Goal: Information Seeking & Learning: Learn about a topic

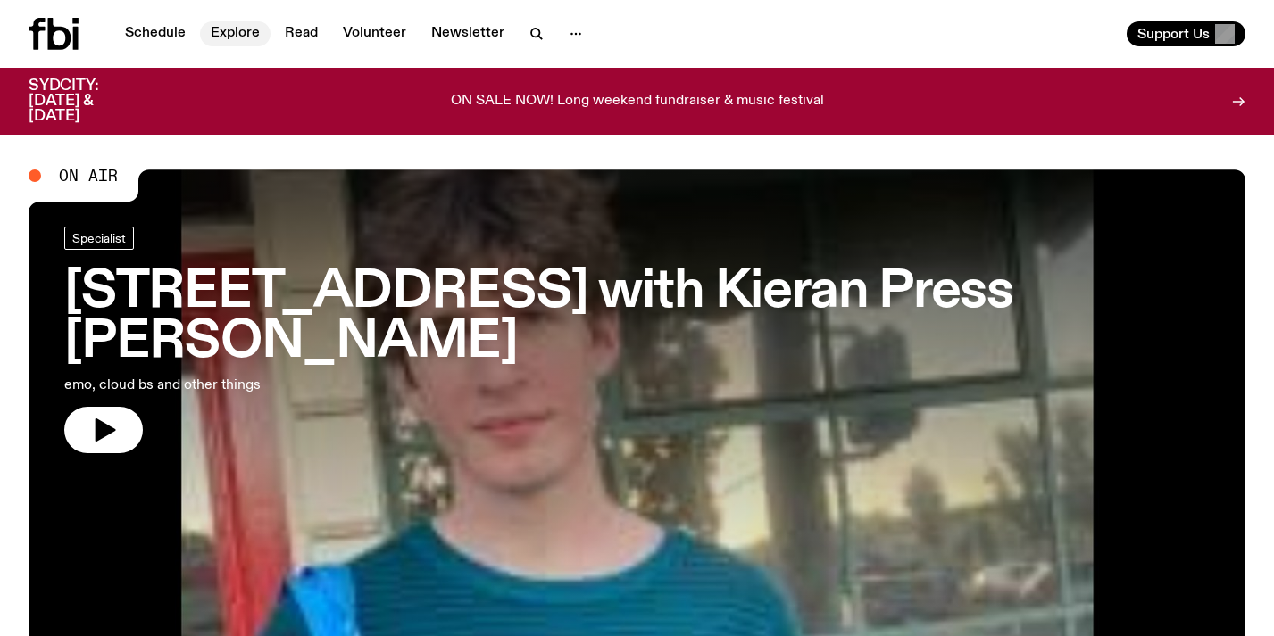
click at [219, 32] on link "Explore" at bounding box center [235, 33] width 71 height 25
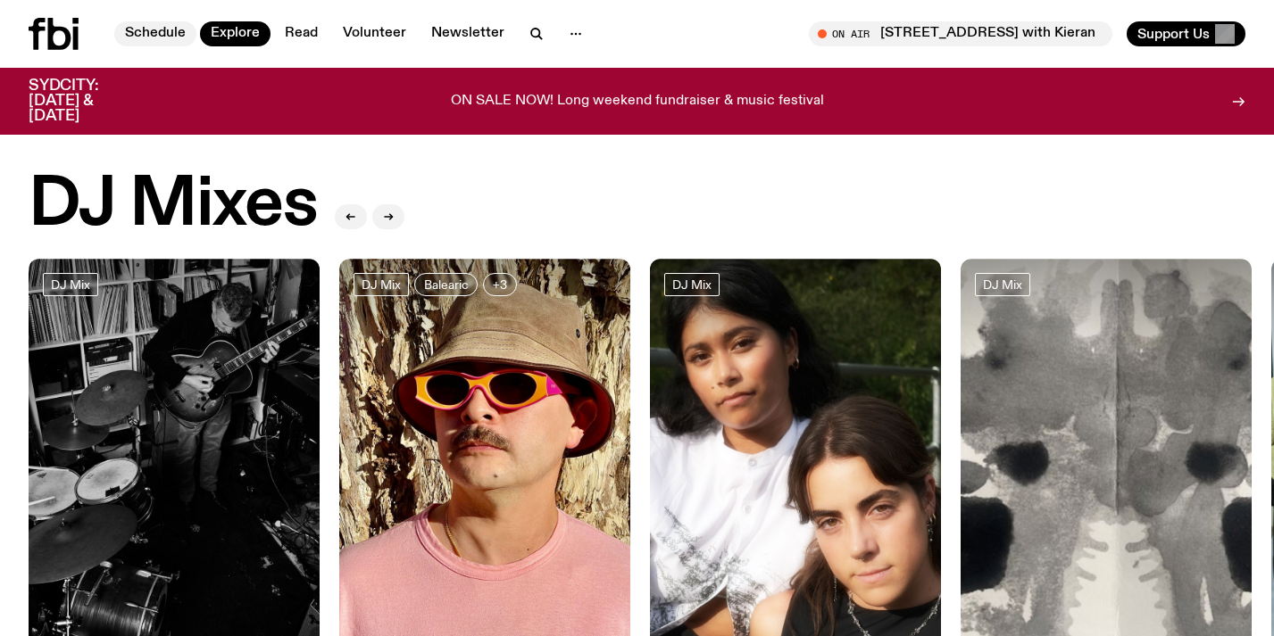
click at [147, 39] on link "Schedule" at bounding box center [155, 33] width 82 height 25
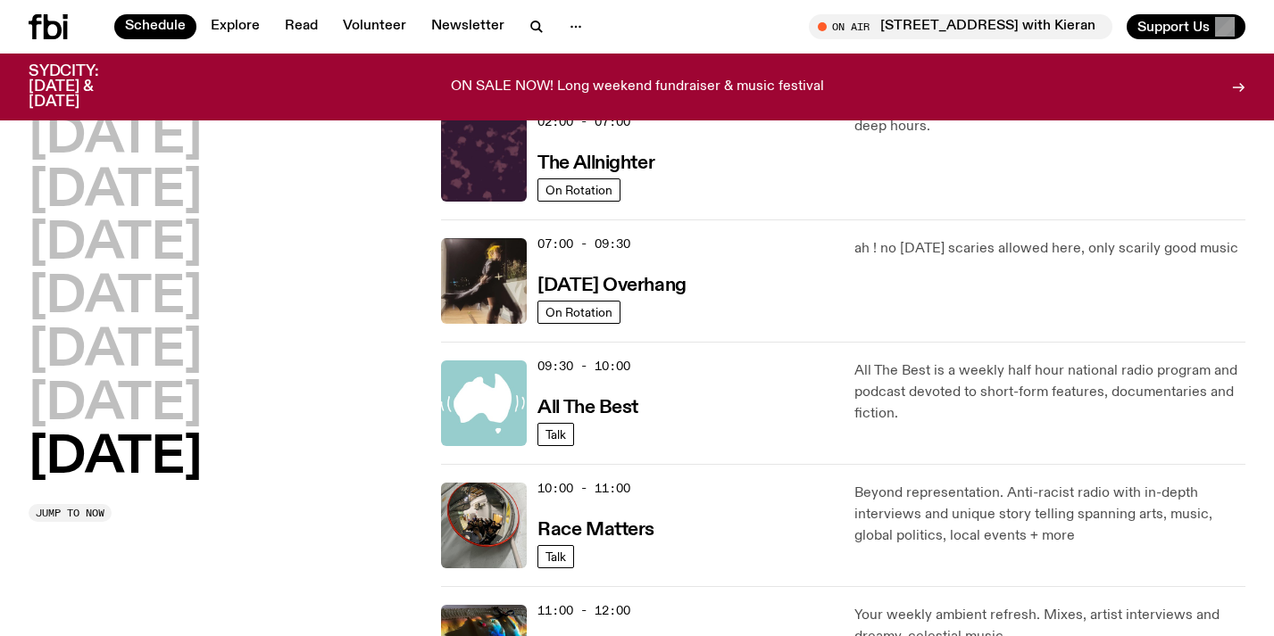
scroll to position [336, 0]
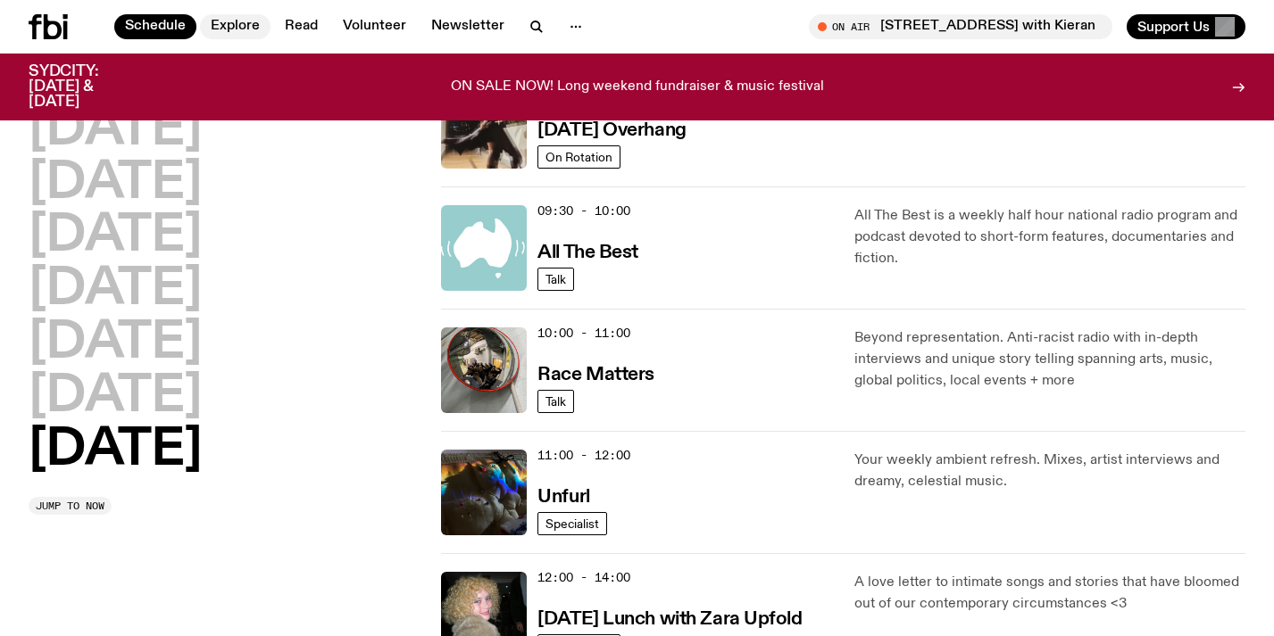
click at [237, 21] on link "Explore" at bounding box center [235, 26] width 71 height 25
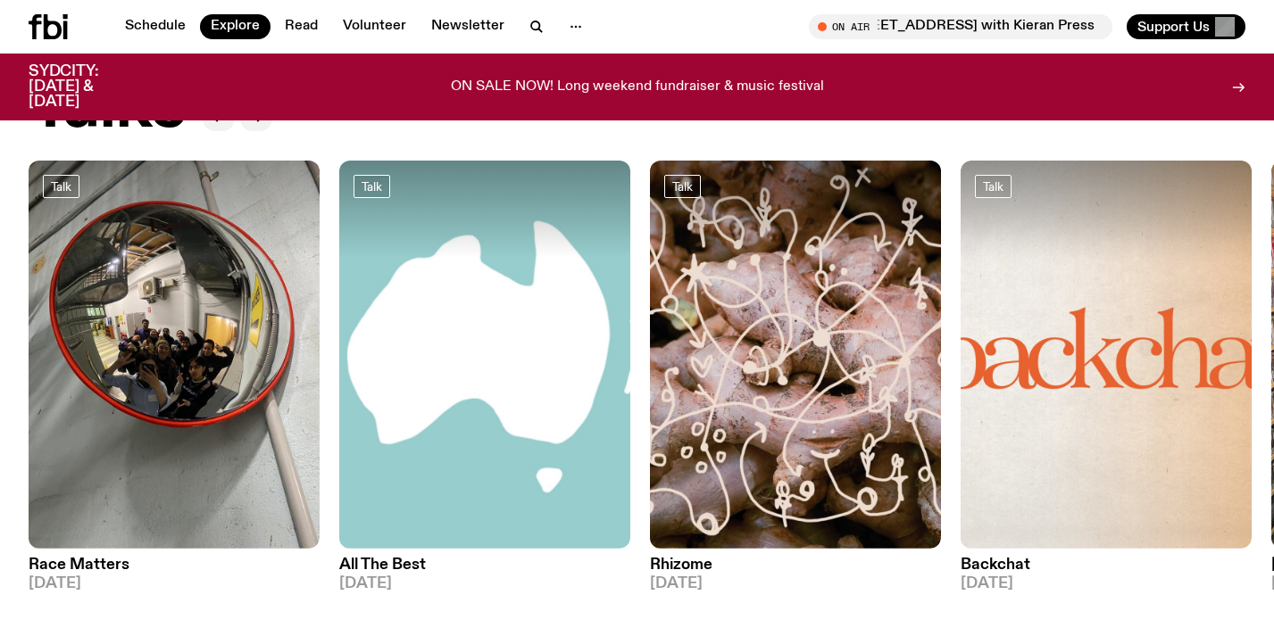
scroll to position [2016, 0]
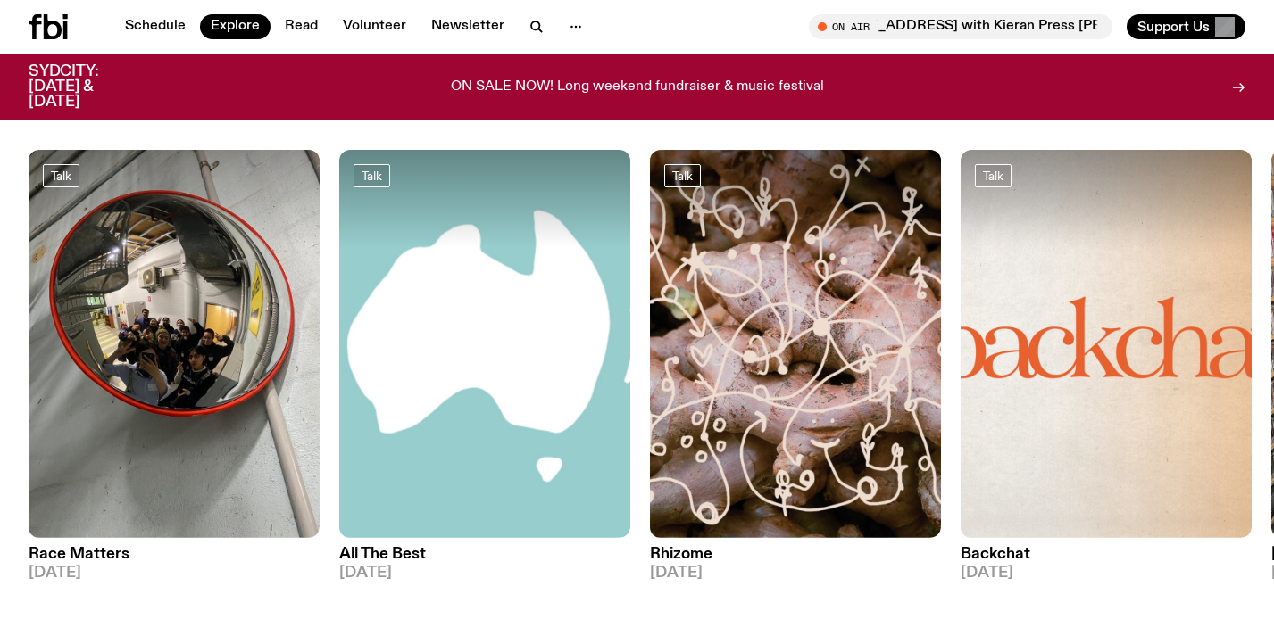
click at [718, 411] on img at bounding box center [795, 344] width 291 height 388
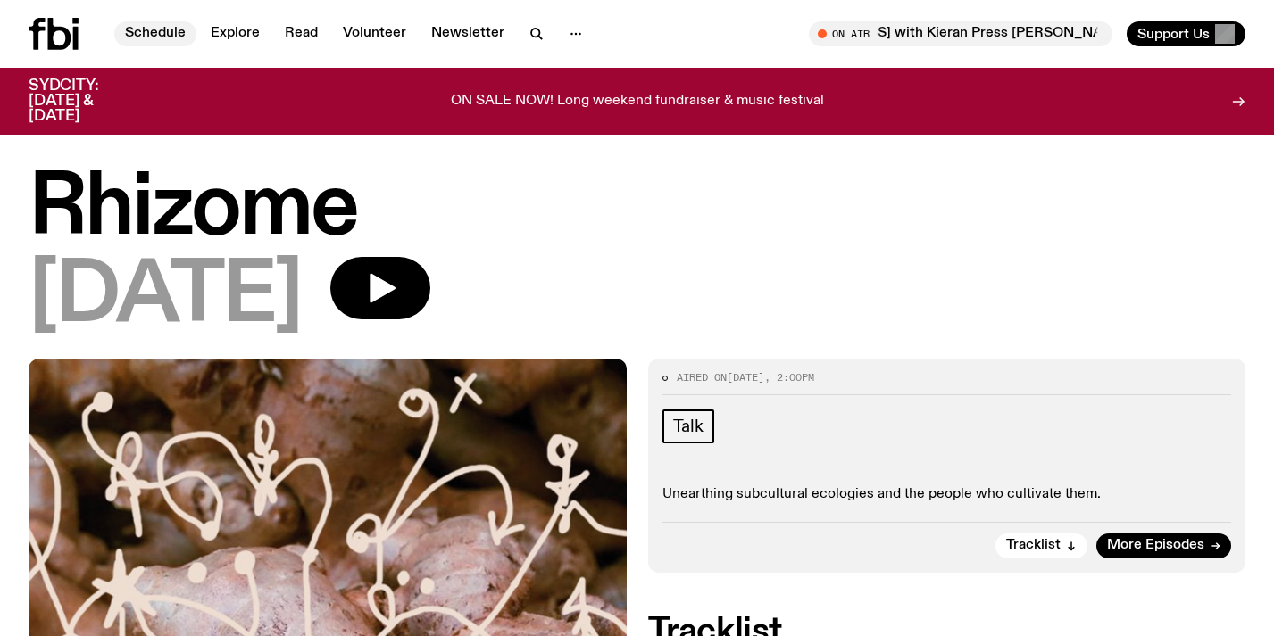
click at [173, 35] on link "Schedule" at bounding box center [155, 33] width 82 height 25
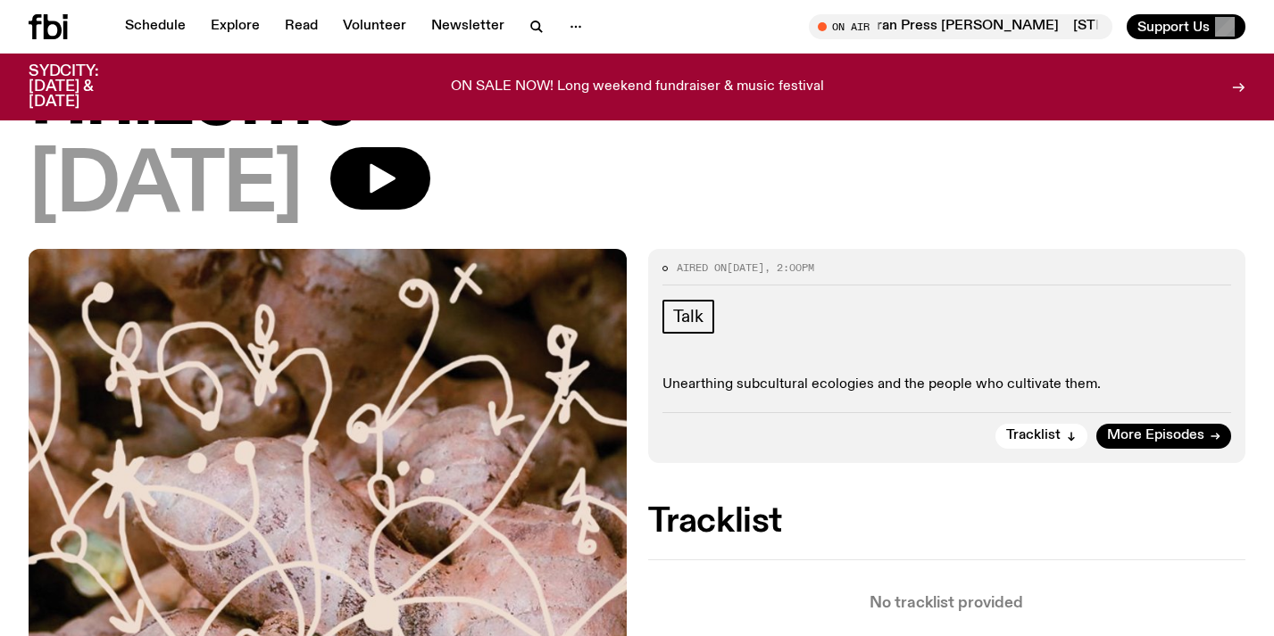
scroll to position [67, 0]
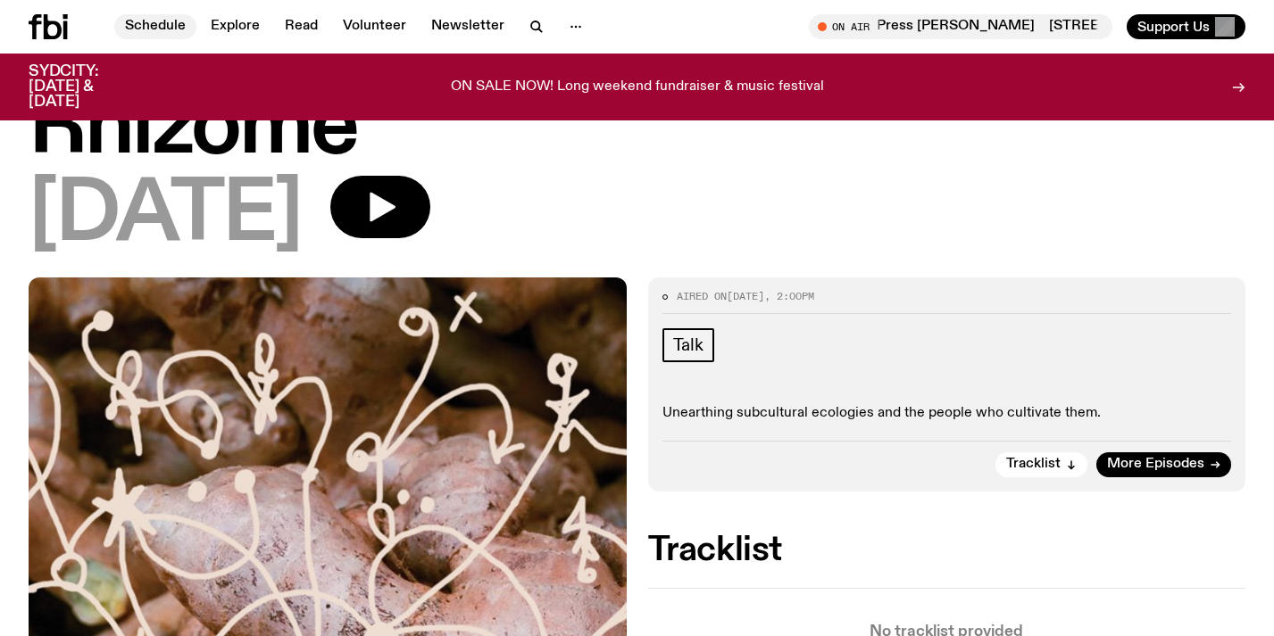
click at [170, 23] on link "Schedule" at bounding box center [155, 26] width 82 height 25
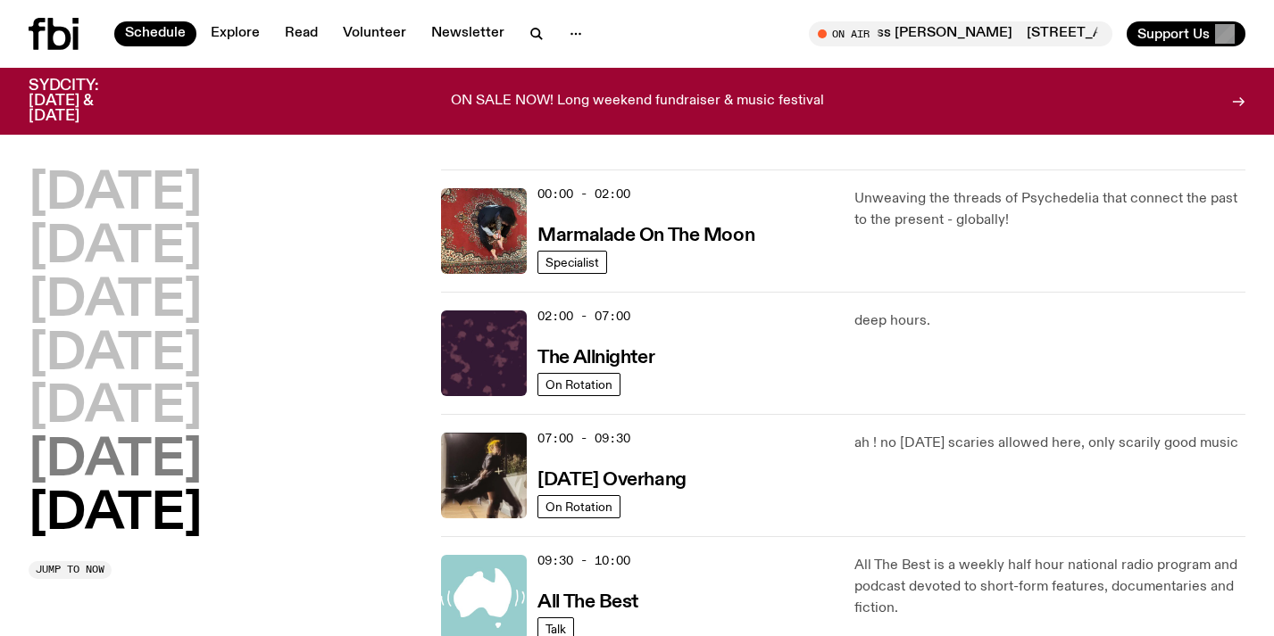
click at [201, 460] on h2 "[DATE]" at bounding box center [115, 461] width 173 height 50
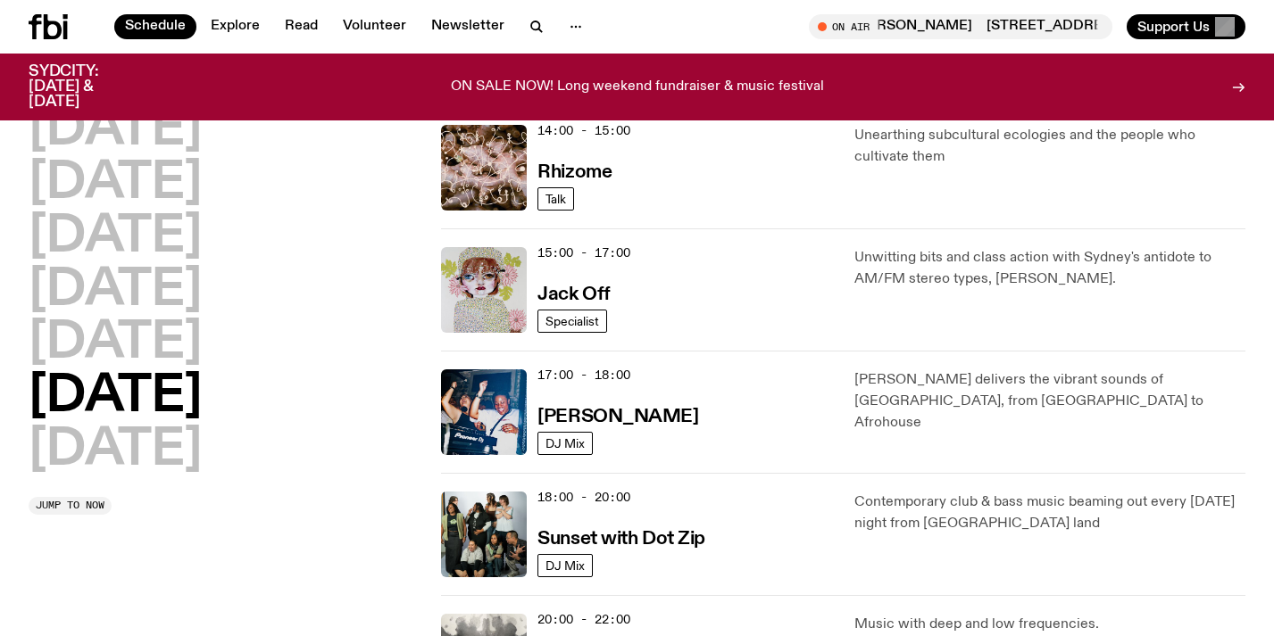
scroll to position [778, 0]
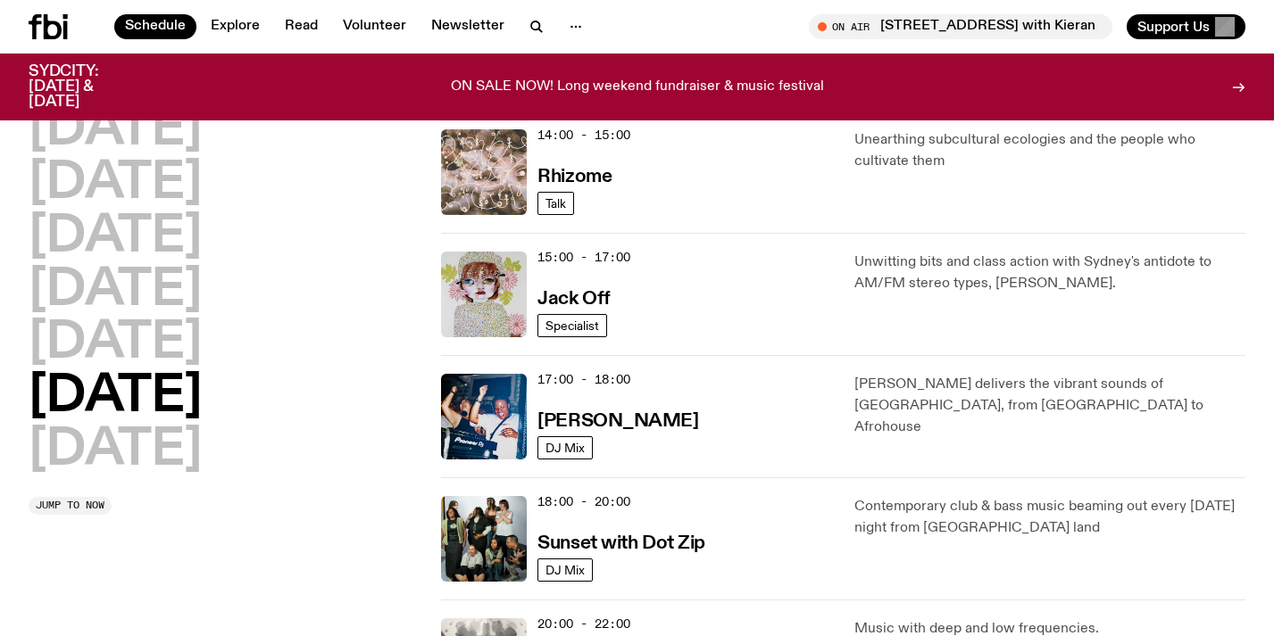
click at [511, 137] on img at bounding box center [484, 172] width 86 height 86
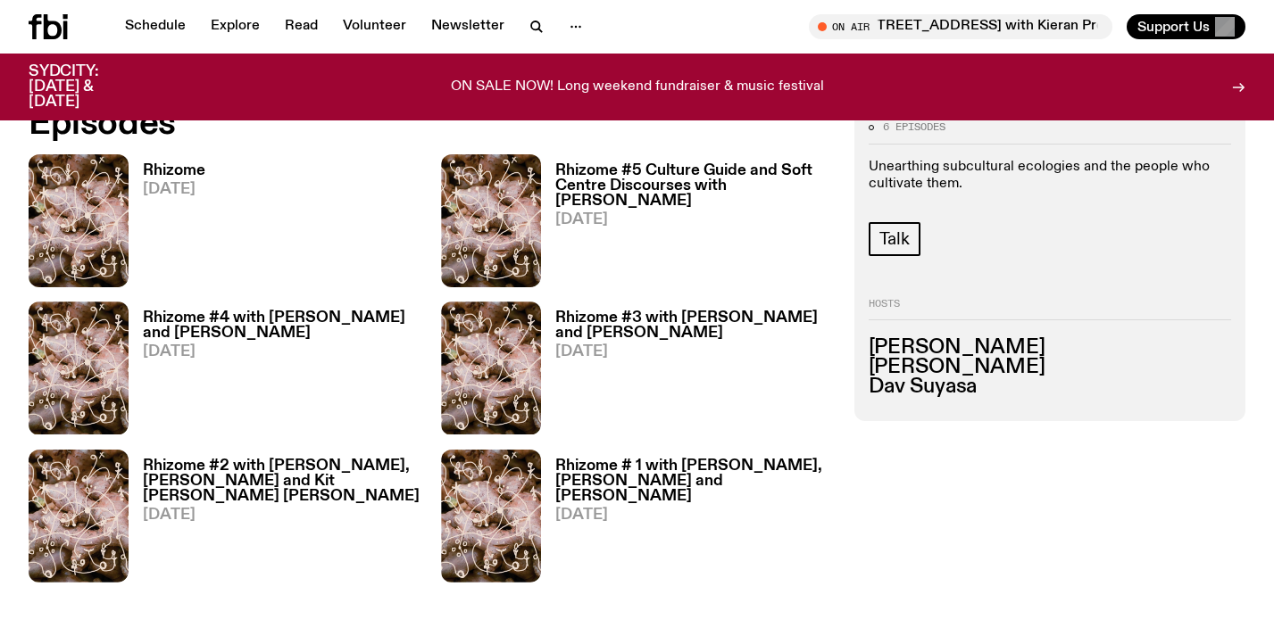
scroll to position [862, 0]
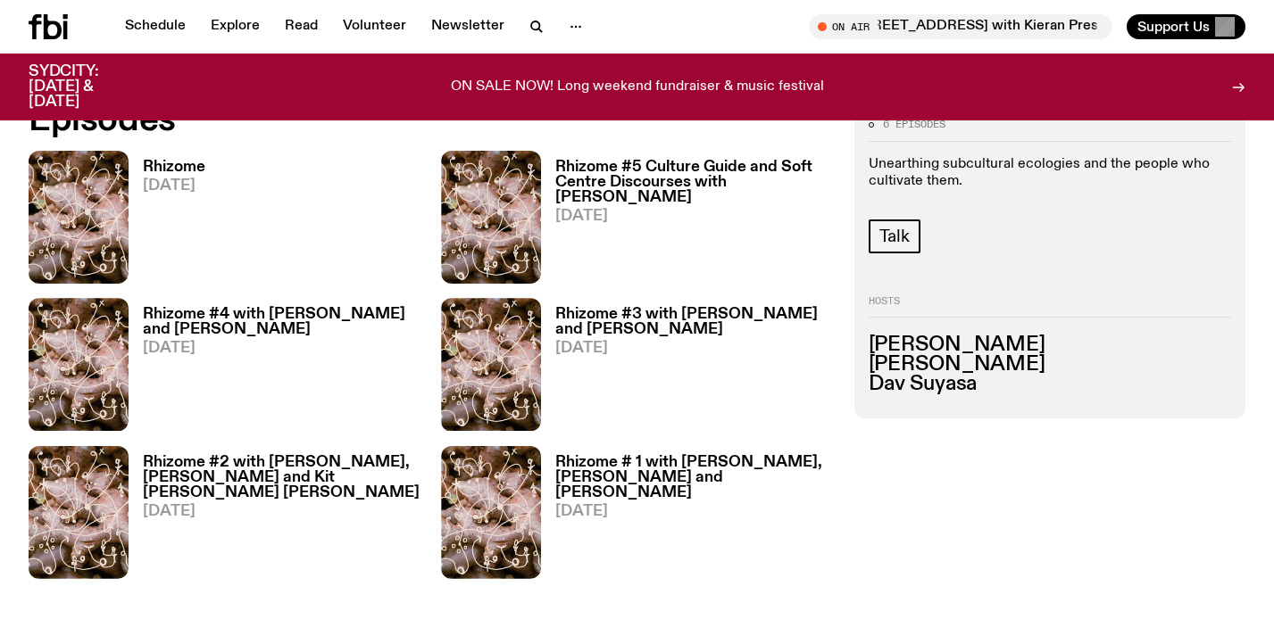
click at [637, 478] on h3 "Rhizome # 1 with [PERSON_NAME], [PERSON_NAME] and [PERSON_NAME]" at bounding box center [693, 478] width 277 height 46
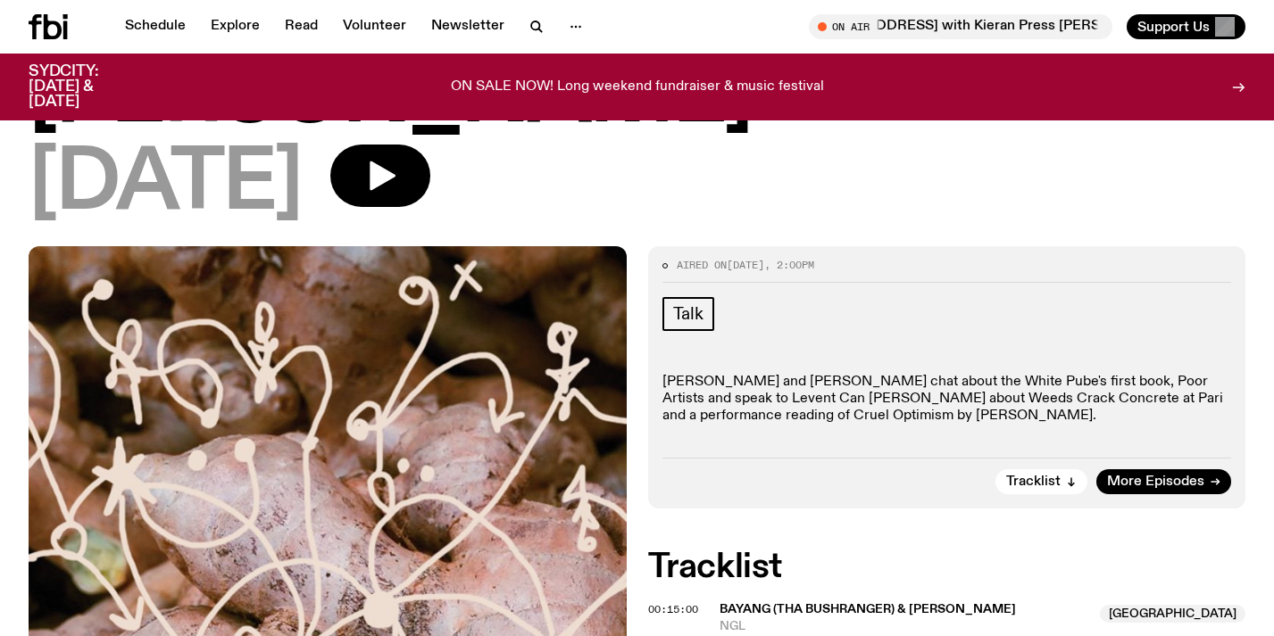
scroll to position [325, 0]
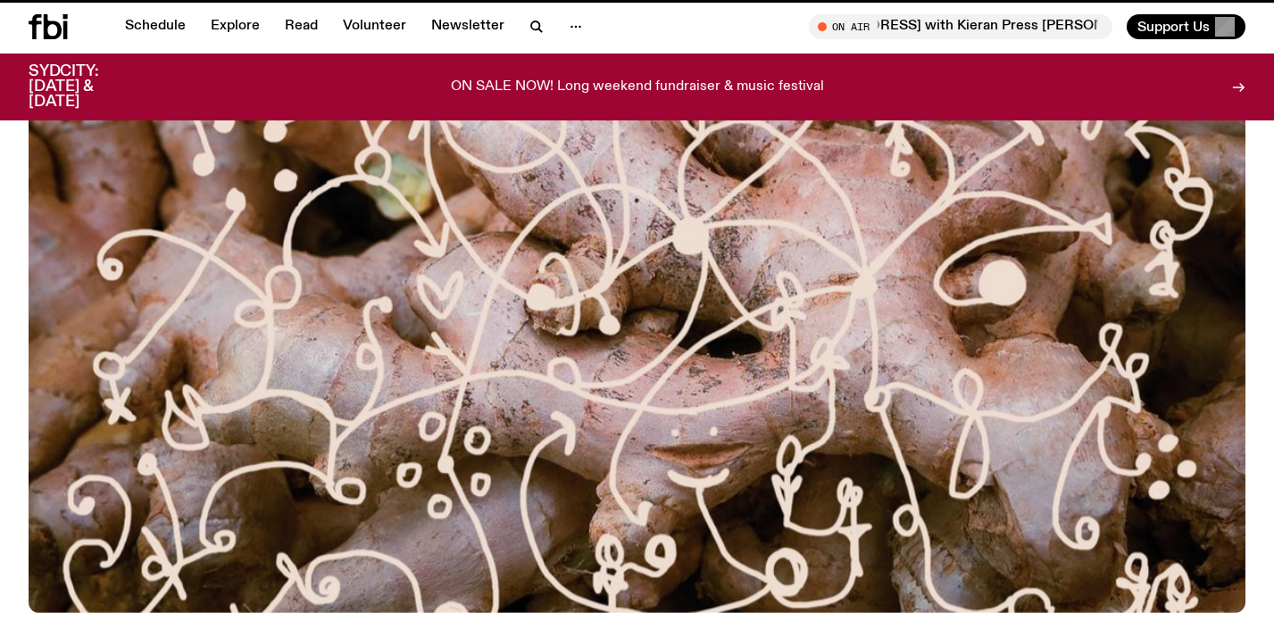
scroll to position [862, 0]
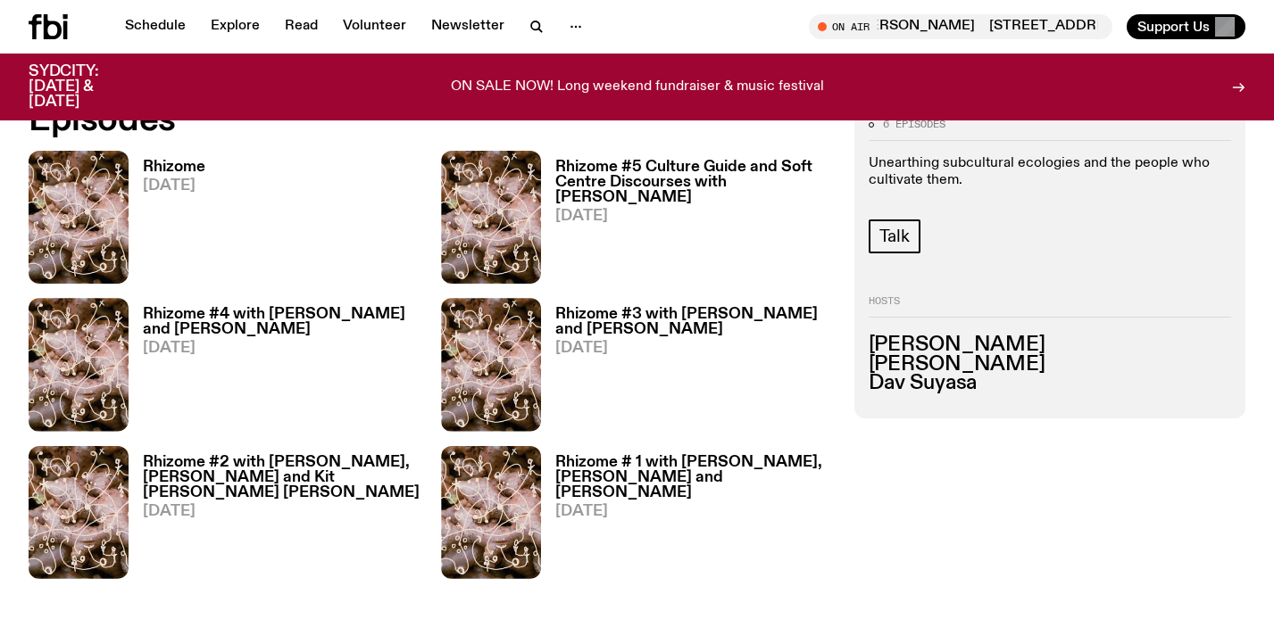
click at [954, 168] on p "Unearthing subcultural ecologies and the people who cultivate them." at bounding box center [1049, 173] width 362 height 34
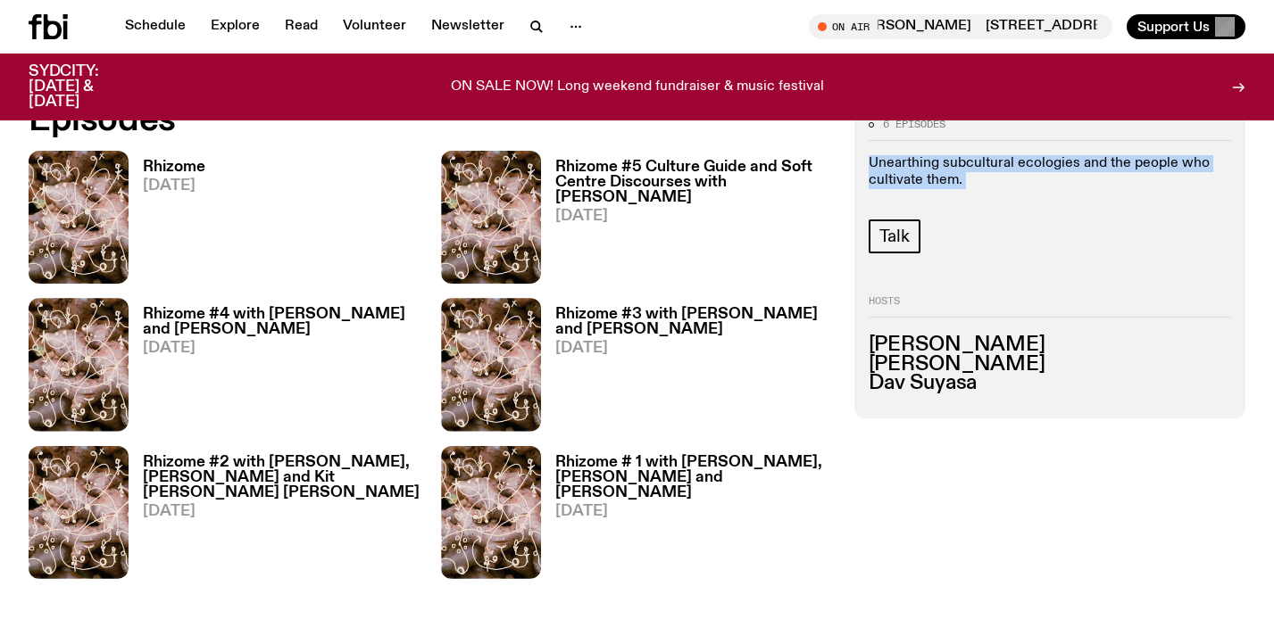
click at [954, 168] on p "Unearthing subcultural ecologies and the people who cultivate them." at bounding box center [1049, 173] width 362 height 34
copy div "Unearthing subcultural ecologies and the people who cultivate them. Talk"
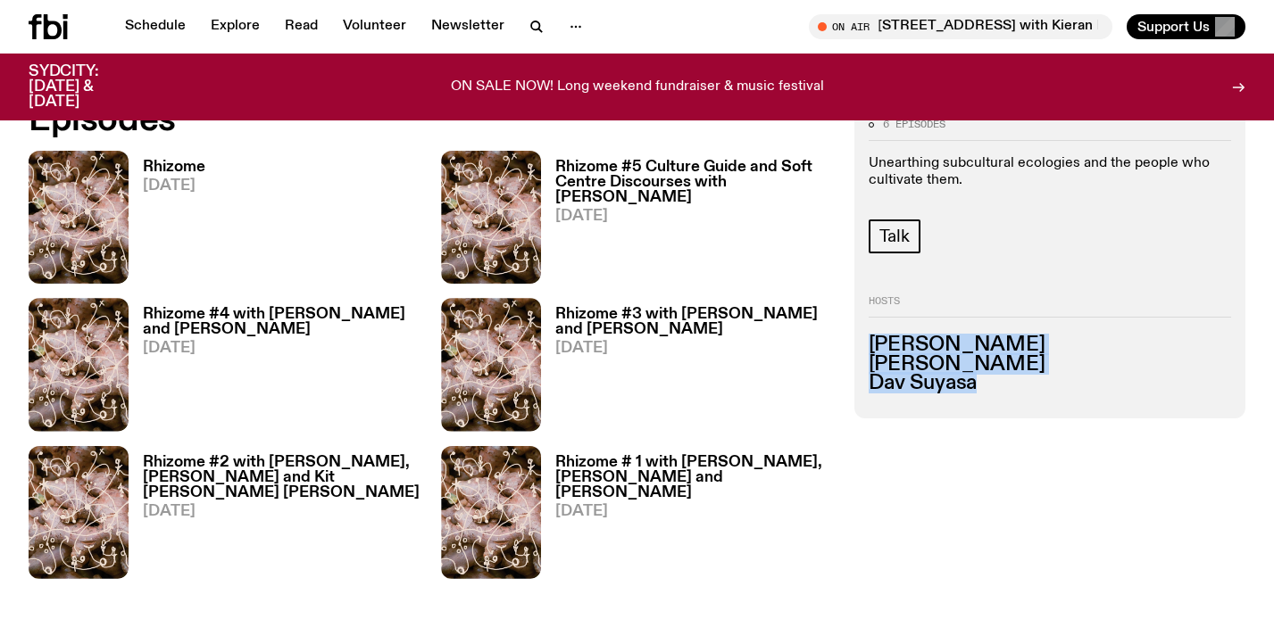
drag, startPoint x: 977, startPoint y: 379, endPoint x: 867, endPoint y: 341, distance: 117.1
click at [867, 341] on div "6 episodes Unearthing subcultural ecologies and the people who cultivate them. …" at bounding box center [1049, 261] width 391 height 313
copy ul "[PERSON_NAME] [PERSON_NAME]"
